Goal: Use online tool/utility: Utilize a website feature to perform a specific function

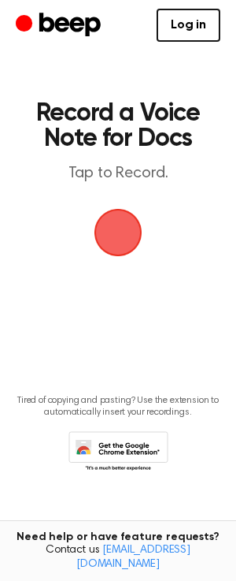
click at [127, 229] on span "button" at bounding box center [119, 233] width 48 height 48
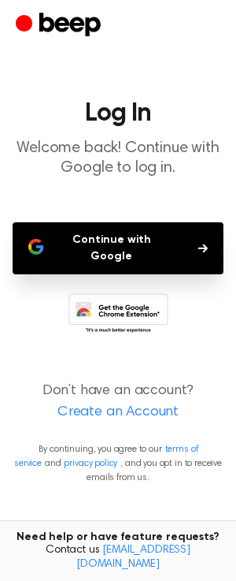
click at [170, 245] on button "Continue with Google" at bounding box center [118, 248] width 211 height 52
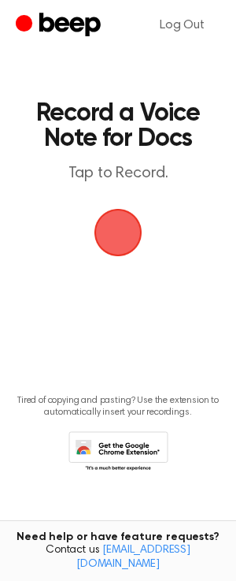
click at [126, 226] on span "button" at bounding box center [119, 233] width 48 height 48
click at [128, 237] on span "button" at bounding box center [119, 233] width 48 height 48
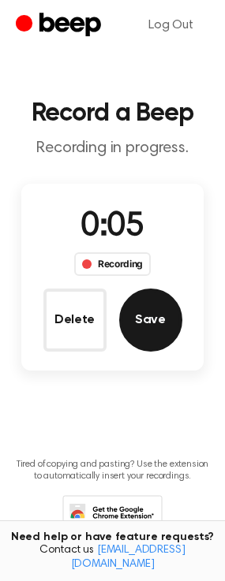
click at [145, 337] on button "Save" at bounding box center [150, 320] width 63 height 63
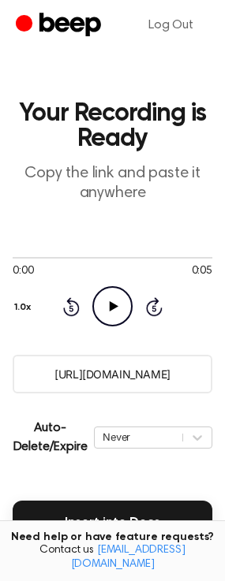
click at [120, 295] on icon "Play Audio" at bounding box center [112, 306] width 40 height 40
click at [127, 297] on icon "Pause Audio" at bounding box center [112, 306] width 40 height 40
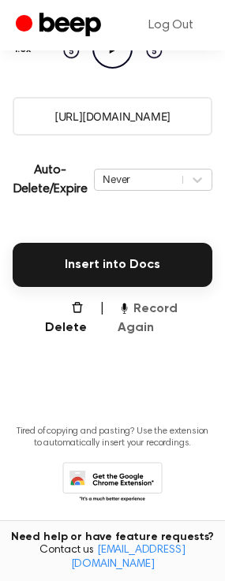
click at [164, 303] on button "Record Again" at bounding box center [164, 319] width 95 height 38
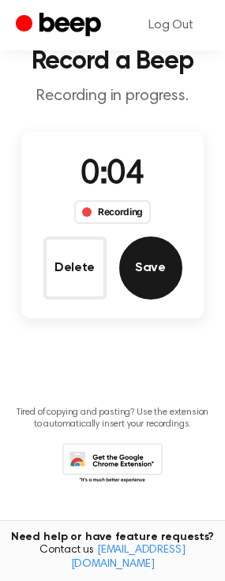
click at [146, 284] on button "Save" at bounding box center [150, 267] width 63 height 63
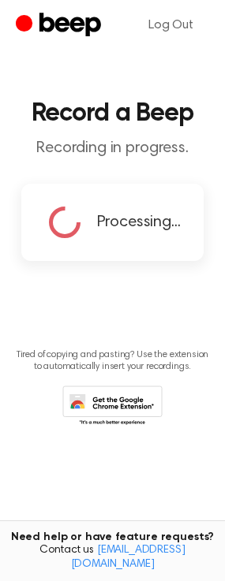
scroll to position [0, 0]
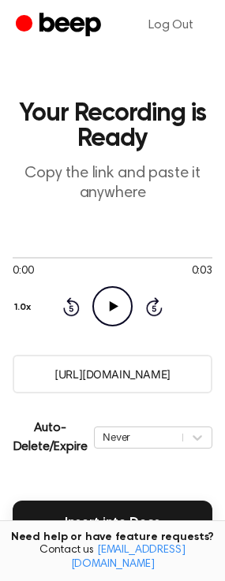
click at [114, 293] on icon "Play Audio" at bounding box center [112, 306] width 40 height 40
click at [116, 310] on icon at bounding box center [112, 306] width 7 height 10
click at [76, 311] on icon "Rewind 5 seconds" at bounding box center [70, 306] width 17 height 20
click at [106, 306] on icon "Play Audio" at bounding box center [112, 306] width 40 height 40
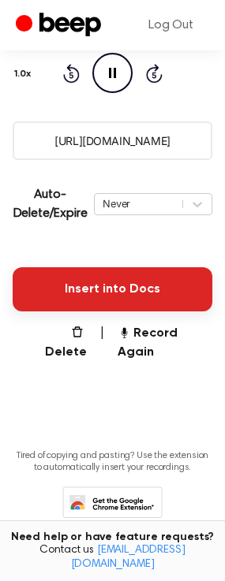
scroll to position [258, 0]
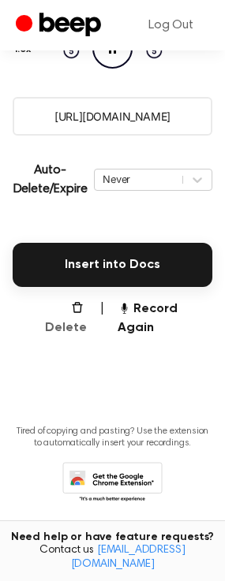
click at [54, 303] on button "Delete" at bounding box center [59, 319] width 55 height 38
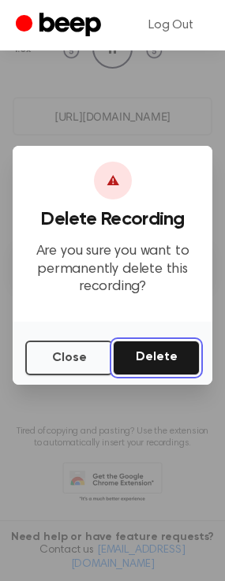
click at [151, 365] on button "Delete" at bounding box center [156, 358] width 87 height 35
